Goal: Information Seeking & Learning: Learn about a topic

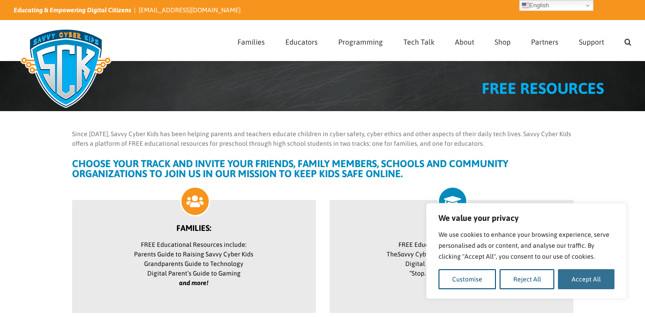
click at [596, 284] on button "Accept All" at bounding box center [586, 280] width 57 height 20
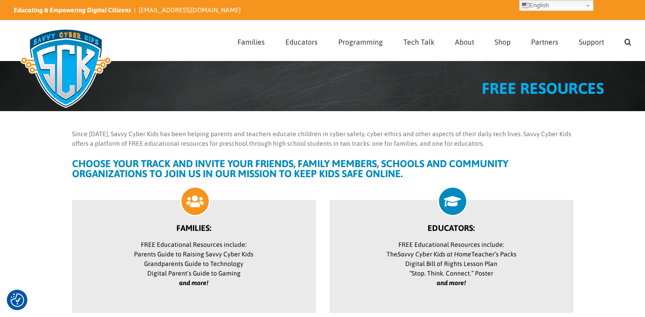
checkbox input "true"
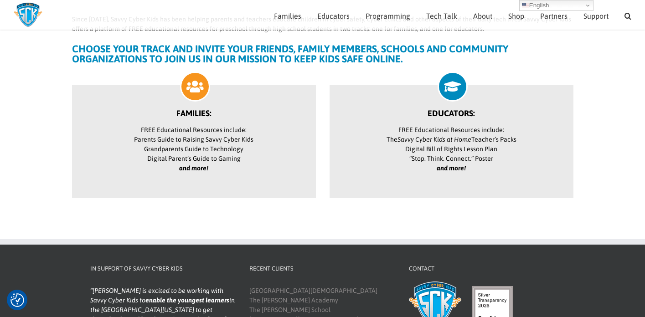
scroll to position [103, 0]
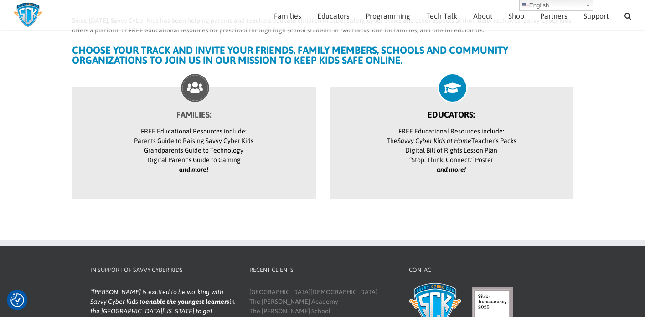
click at [182, 166] on icon "and more!" at bounding box center [193, 169] width 29 height 7
